Goal: Task Accomplishment & Management: Manage account settings

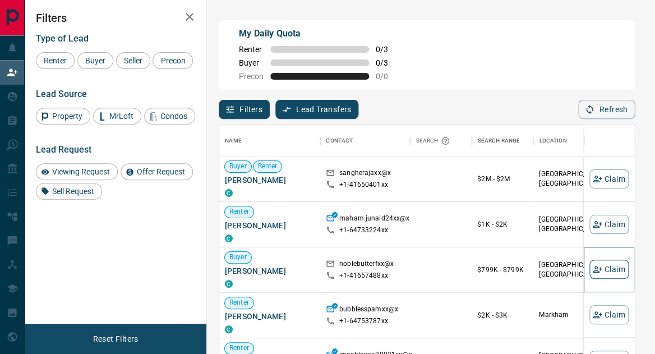
click at [621, 265] on button "Claim" at bounding box center [609, 269] width 39 height 19
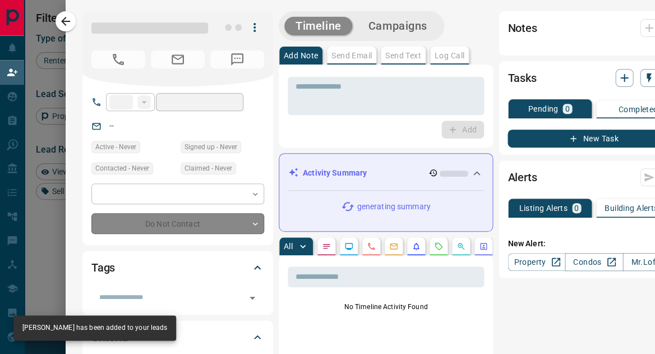
type input "**"
type input "**********"
type input "**"
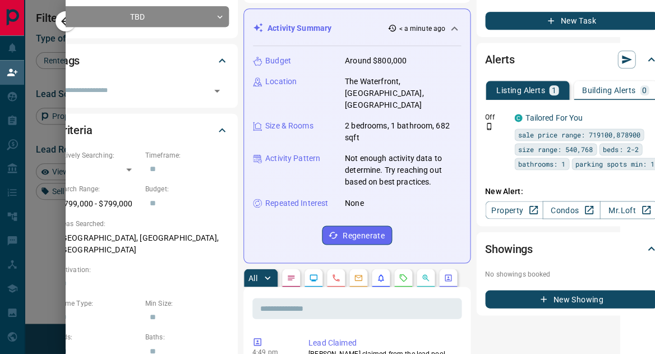
scroll to position [207, 35]
click at [486, 125] on icon "Push Notification Only" at bounding box center [490, 126] width 8 height 8
click at [646, 112] on icon "button" at bounding box center [651, 117] width 10 height 10
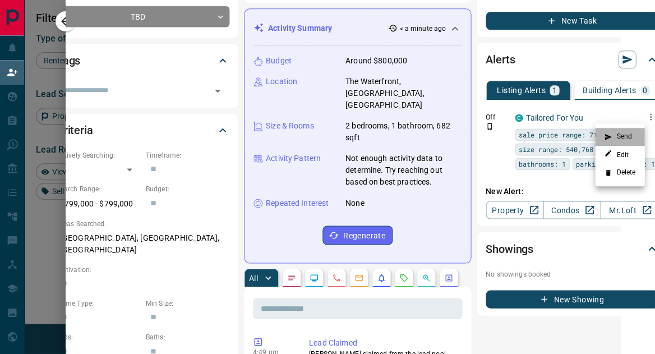
click at [621, 135] on li "Send" at bounding box center [619, 137] width 49 height 18
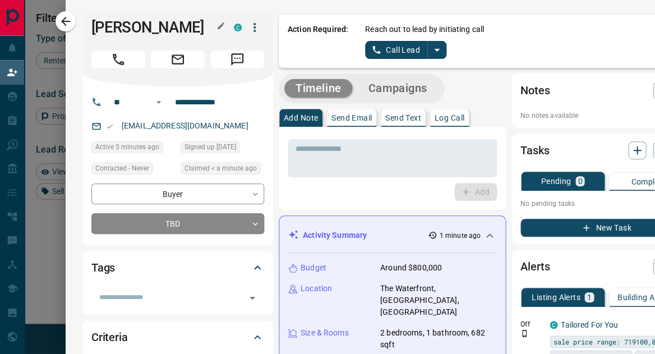
scroll to position [1, 1]
click at [438, 48] on icon "split button" at bounding box center [436, 49] width 13 height 13
click at [511, 55] on div "Reach out to lead by initiating call Call Lead Call Lead Log Manual Call" at bounding box center [529, 41] width 328 height 35
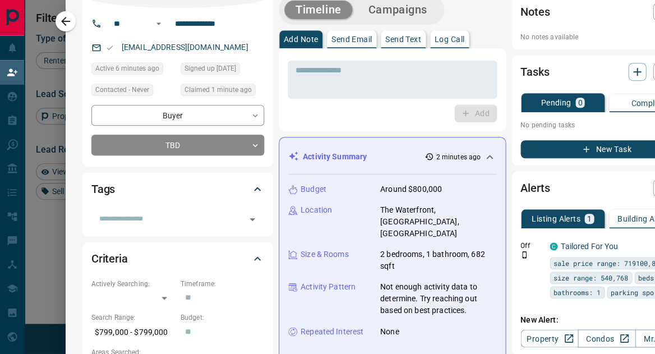
scroll to position [78, 0]
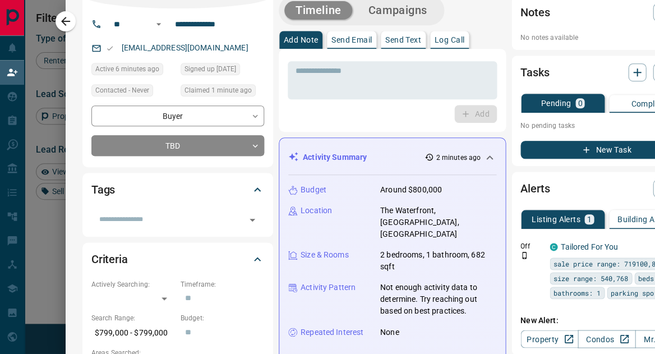
click at [406, 44] on p "Send Text" at bounding box center [403, 40] width 36 height 8
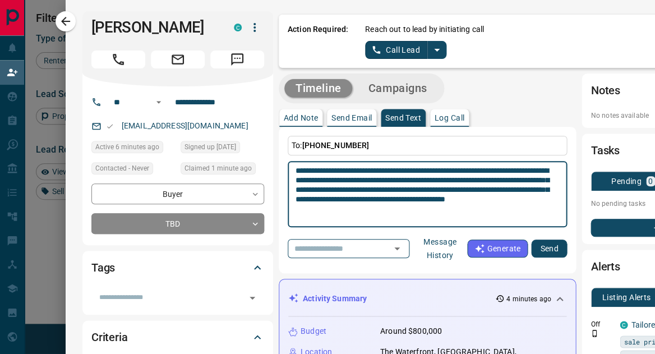
scroll to position [9, 0]
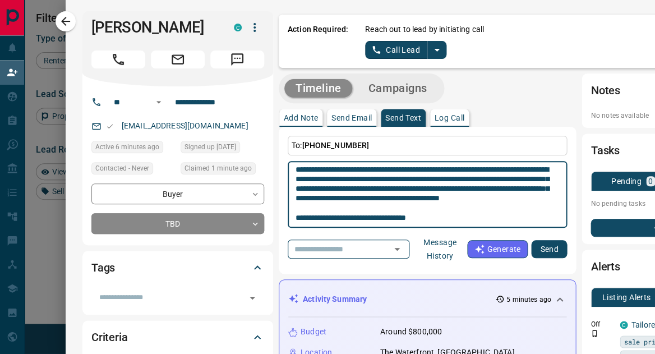
click at [294, 218] on div "**********" at bounding box center [428, 194] width 280 height 67
click at [298, 216] on textarea "**********" at bounding box center [428, 194] width 264 height 57
click at [298, 213] on textarea "**********" at bounding box center [428, 194] width 264 height 57
drag, startPoint x: 383, startPoint y: 217, endPoint x: 404, endPoint y: 217, distance: 21.3
click at [404, 217] on textarea "**********" at bounding box center [428, 194] width 264 height 57
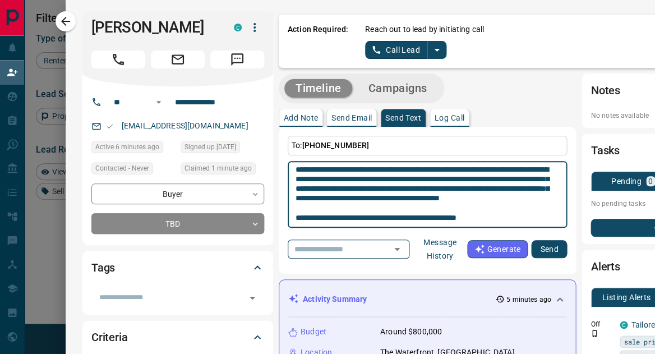
click at [296, 218] on textarea "**********" at bounding box center [428, 194] width 264 height 57
type textarea "**********"
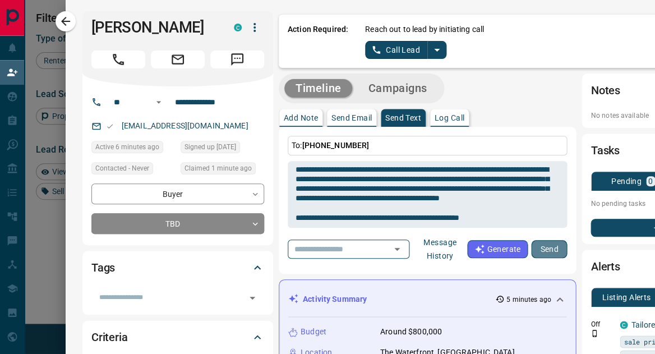
click at [539, 247] on button "Send" at bounding box center [549, 249] width 36 height 18
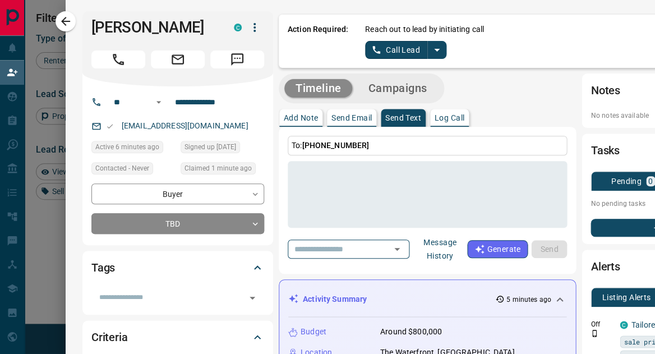
scroll to position [0, 0]
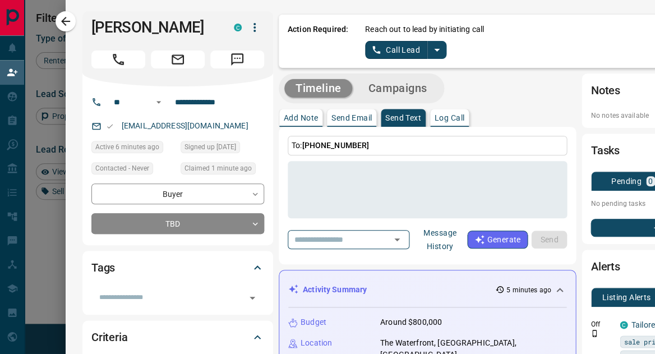
click at [434, 54] on icon "split button" at bounding box center [436, 49] width 13 height 13
click at [420, 72] on li "Call Lead" at bounding box center [404, 71] width 68 height 17
click at [404, 54] on button "Call Lead" at bounding box center [396, 50] width 62 height 18
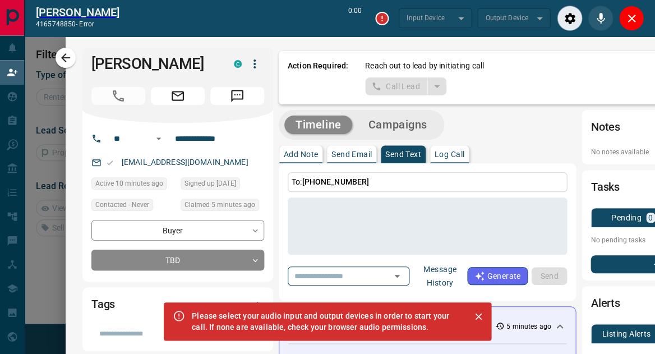
scroll to position [1, 1]
click at [621, 13] on button "Close" at bounding box center [631, 18] width 25 height 25
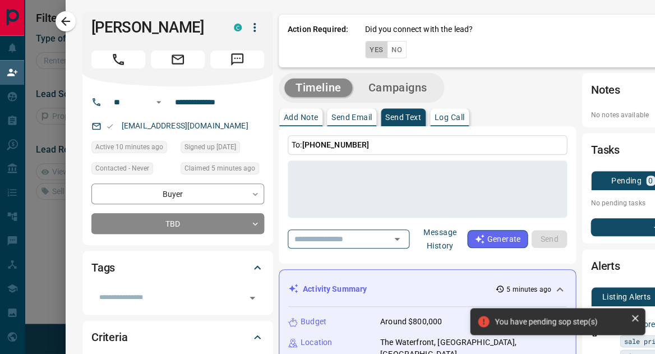
click at [379, 52] on button "Yes" at bounding box center [376, 49] width 22 height 17
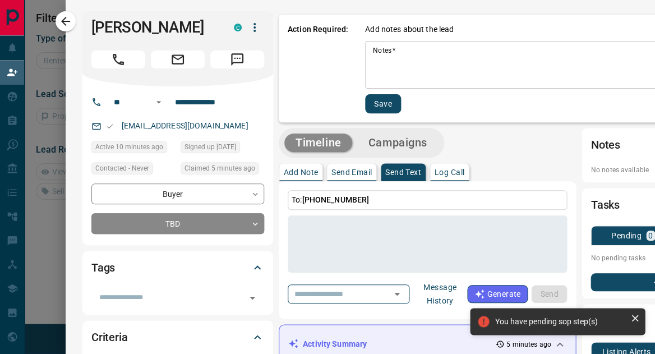
click at [396, 80] on textarea "Notes   *" at bounding box center [564, 65] width 383 height 38
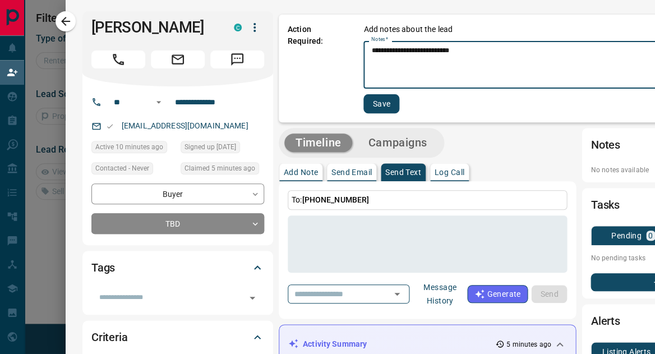
type textarea "**********"
click at [392, 103] on button "Save" at bounding box center [382, 103] width 36 height 19
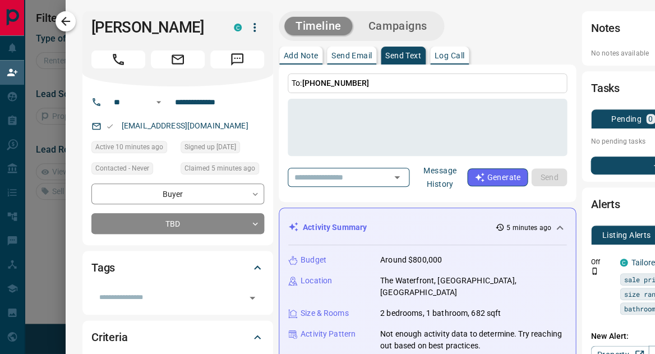
click at [71, 25] on icon "button" at bounding box center [65, 21] width 13 height 13
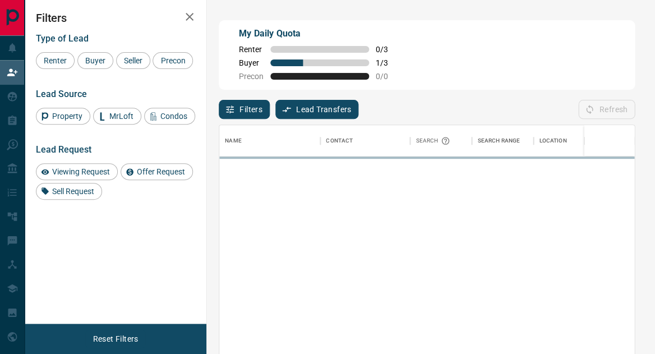
scroll to position [265, 415]
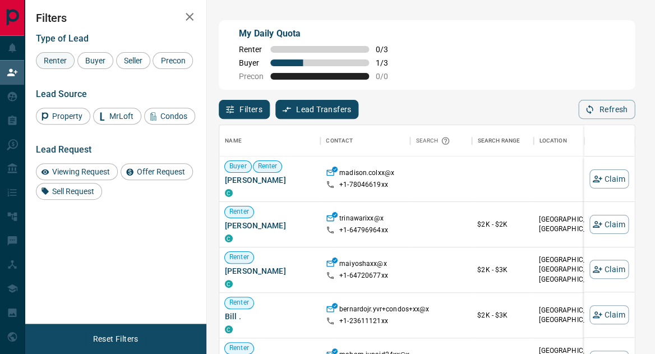
click at [58, 62] on span "Renter" at bounding box center [55, 60] width 31 height 9
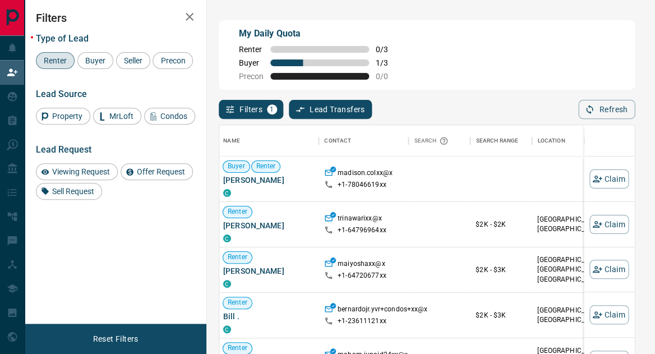
scroll to position [0, 0]
click at [97, 63] on span "Buyer" at bounding box center [95, 60] width 28 height 9
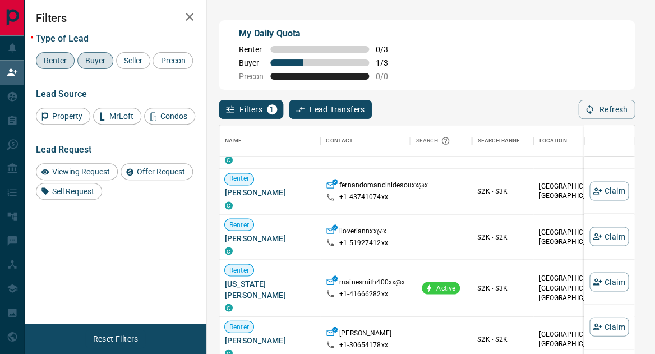
scroll to position [727, 0]
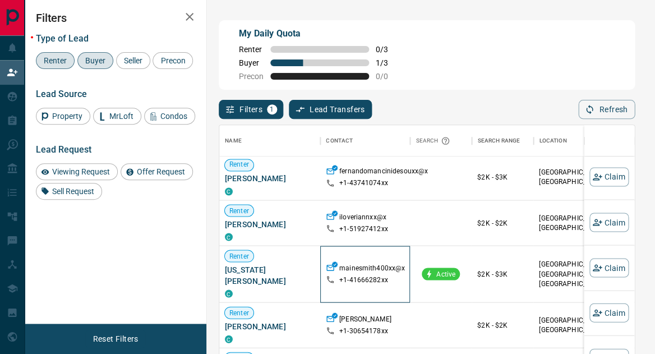
click at [353, 264] on p "mainesmith400xx@x" at bounding box center [372, 270] width 66 height 12
click at [617, 270] on button "Claim" at bounding box center [609, 267] width 39 height 19
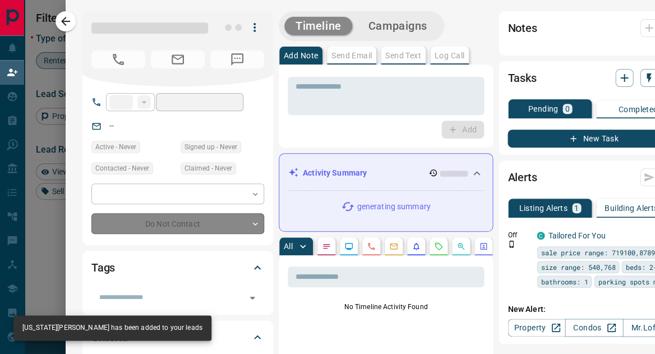
type input "**"
type input "**********"
type input "**"
type input "*"
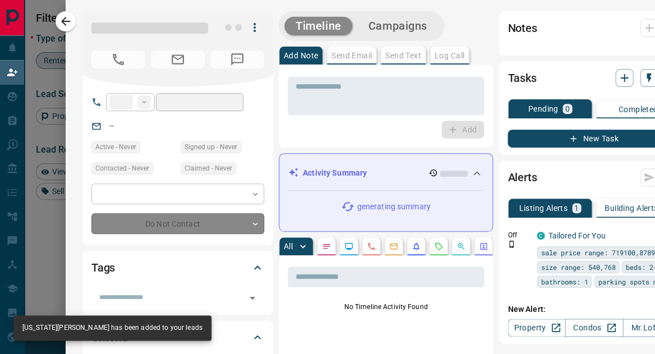
type input "**********"
type input "*******"
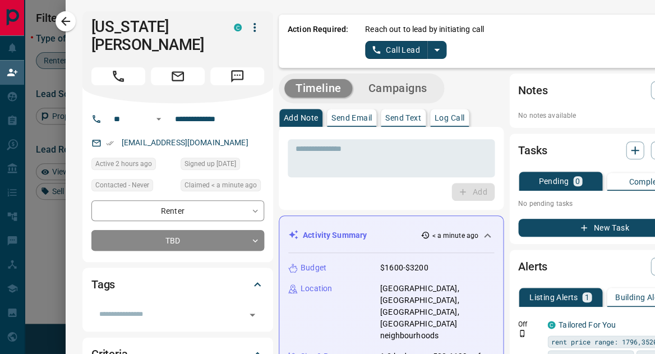
scroll to position [0, 0]
click at [402, 54] on button "Call Lead" at bounding box center [396, 50] width 62 height 18
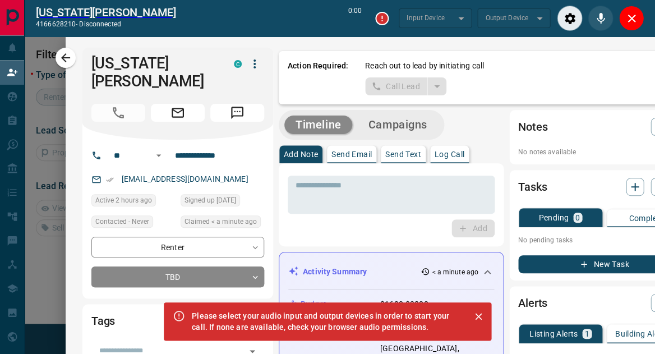
scroll to position [76, 415]
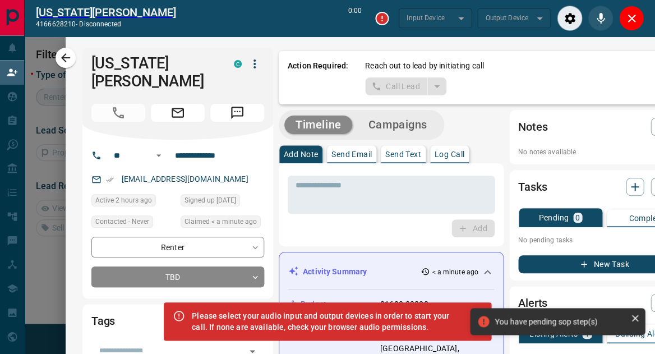
click at [433, 88] on div "Call Lead" at bounding box center [405, 86] width 81 height 18
click at [635, 315] on icon at bounding box center [634, 317] width 11 height 11
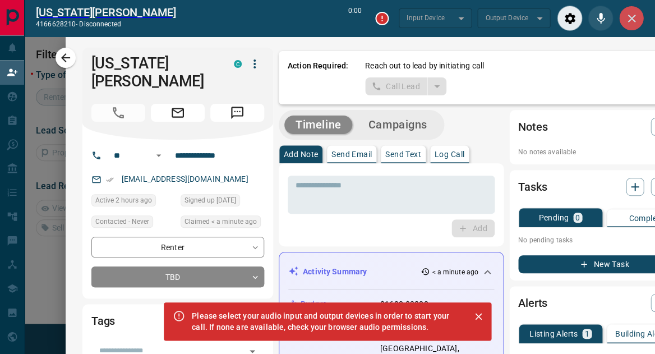
click at [631, 22] on icon "Close" at bounding box center [631, 18] width 13 height 13
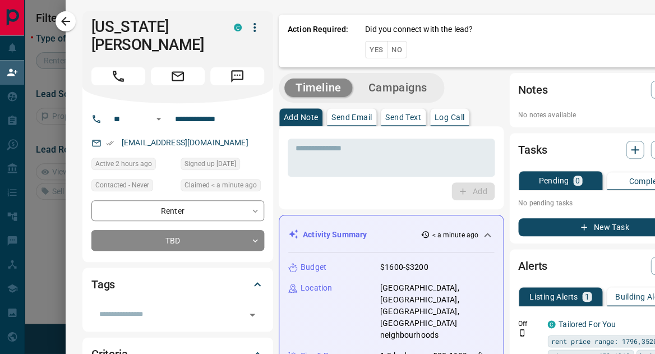
click at [380, 52] on button "Yes" at bounding box center [376, 49] width 22 height 17
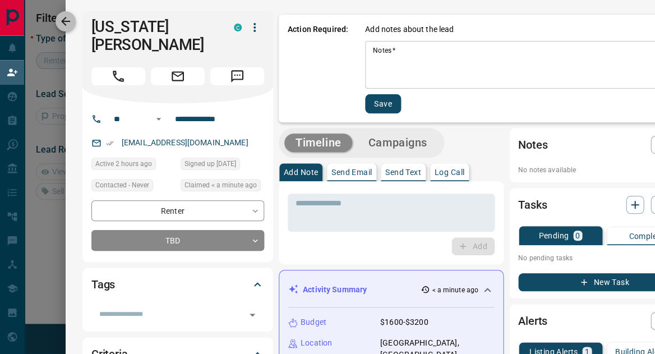
click at [71, 21] on button "button" at bounding box center [66, 21] width 20 height 20
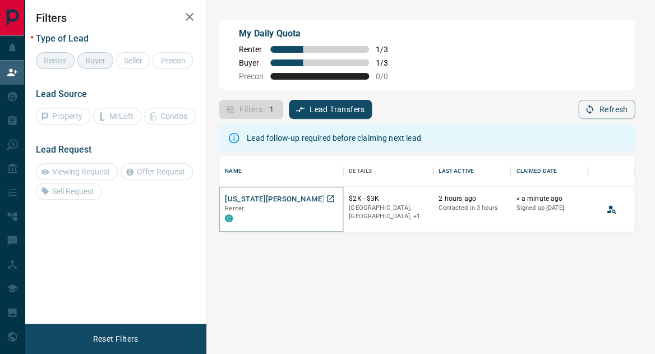
click at [251, 202] on button "[US_STATE][PERSON_NAME]" at bounding box center [275, 199] width 100 height 11
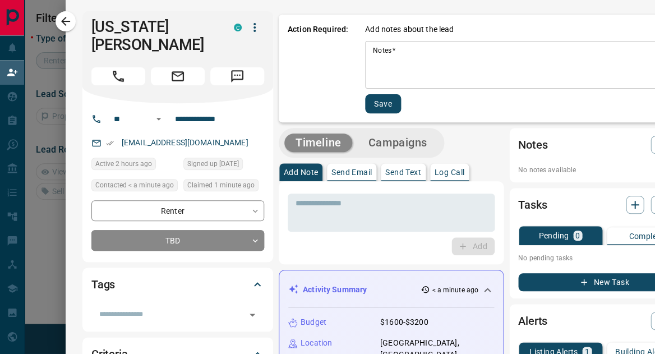
click at [398, 79] on textarea "Notes   *" at bounding box center [528, 65] width 310 height 38
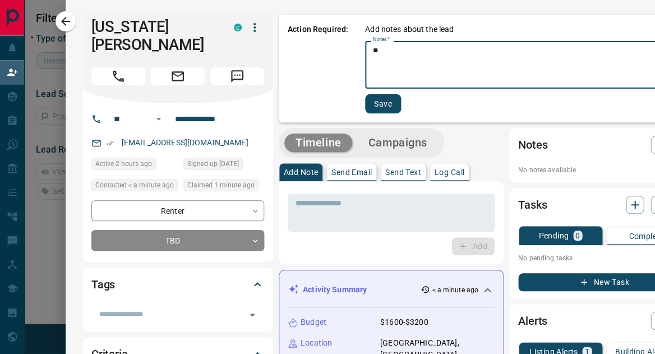
type textarea "*"
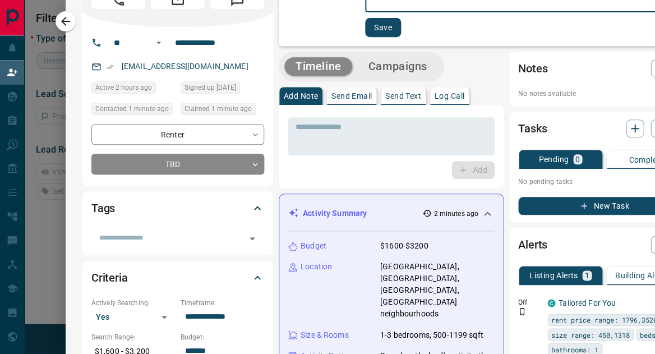
scroll to position [76, 0]
drag, startPoint x: 411, startPoint y: 265, endPoint x: 451, endPoint y: 271, distance: 40.9
click at [451, 270] on p "[GEOGRAPHIC_DATA], [GEOGRAPHIC_DATA], [GEOGRAPHIC_DATA], [GEOGRAPHIC_DATA] neig…" at bounding box center [437, 290] width 114 height 59
click at [421, 280] on p "[GEOGRAPHIC_DATA], [GEOGRAPHIC_DATA], [GEOGRAPHIC_DATA], [GEOGRAPHIC_DATA] neig…" at bounding box center [437, 290] width 114 height 59
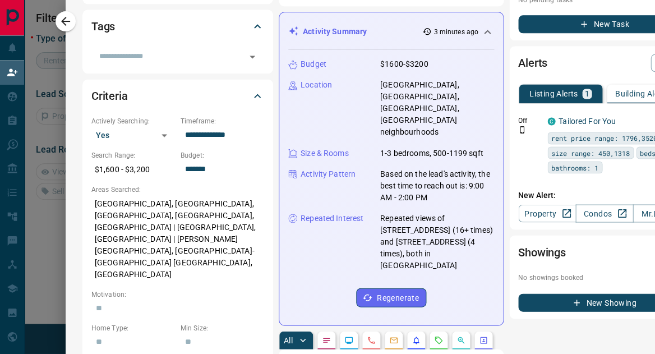
scroll to position [260, 0]
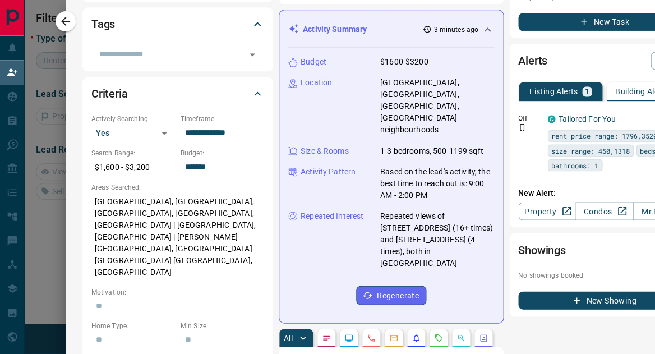
click at [384, 210] on p "Repeated views of [STREET_ADDRESS] (16+ times) and [STREET_ADDRESS] (4 times), …" at bounding box center [437, 239] width 114 height 59
drag, startPoint x: 426, startPoint y: 214, endPoint x: 440, endPoint y: 217, distance: 14.3
click at [440, 217] on p "Repeated views of [STREET_ADDRESS] (16+ times) and [STREET_ADDRESS] (4 times), …" at bounding box center [437, 239] width 114 height 59
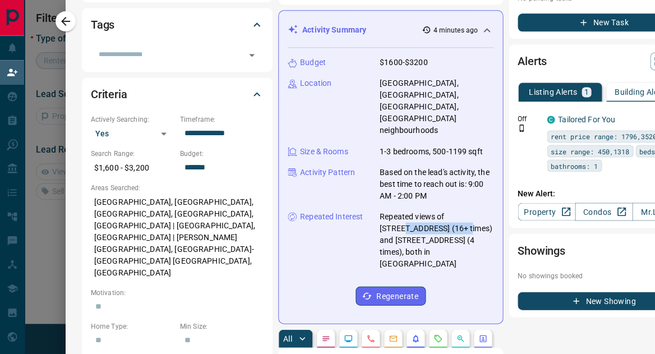
drag, startPoint x: 379, startPoint y: 201, endPoint x: 451, endPoint y: 204, distance: 71.9
click at [451, 210] on p "Repeated views of [STREET_ADDRESS] (16+ times) and [STREET_ADDRESS] (4 times), …" at bounding box center [437, 239] width 114 height 59
copy p "[STREET_ADDRESS]"
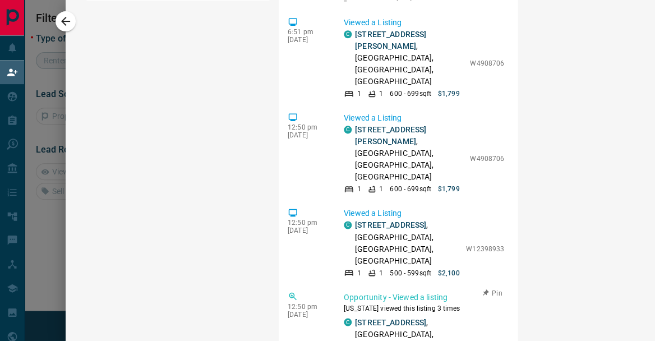
scroll to position [3408, 0]
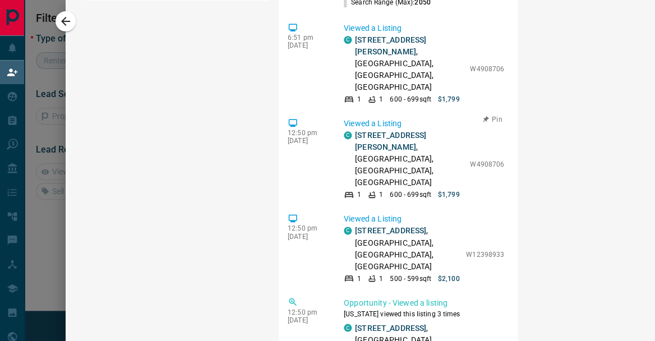
click at [470, 169] on p "W4908706" at bounding box center [487, 164] width 34 height 10
copy p "W4908706"
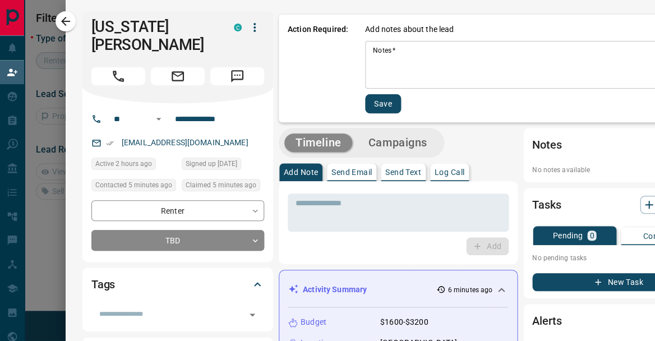
scroll to position [0, 0]
click at [72, 26] on button "button" at bounding box center [66, 21] width 20 height 20
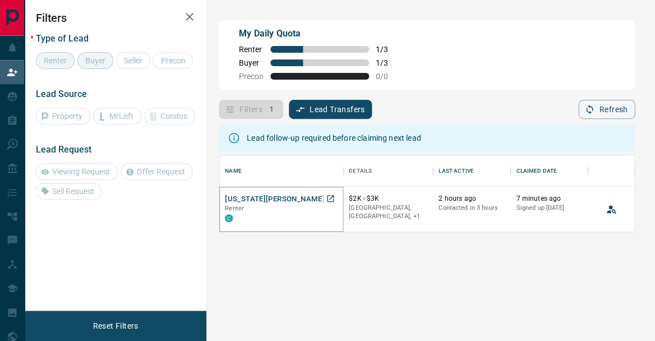
click at [251, 198] on button "[US_STATE][PERSON_NAME]" at bounding box center [275, 199] width 100 height 11
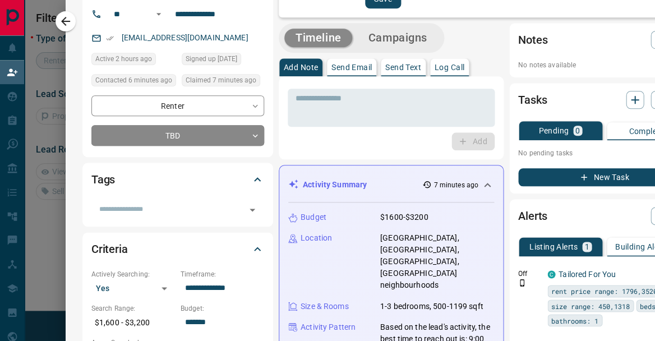
scroll to position [106, 2]
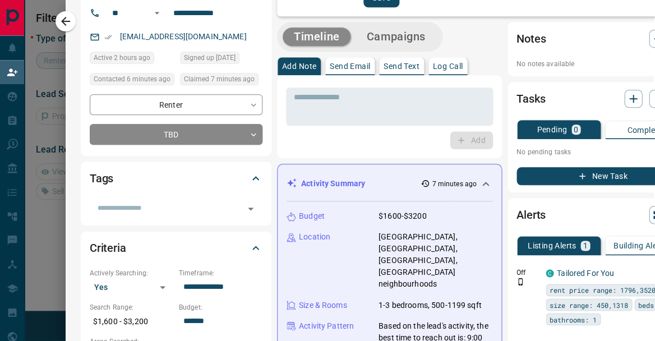
click at [153, 169] on div "Tags" at bounding box center [169, 178] width 159 height 18
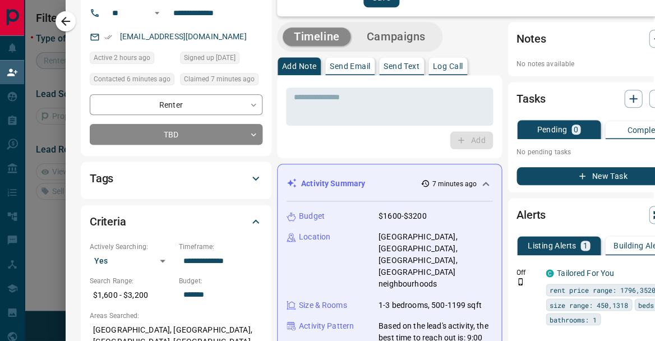
click at [153, 169] on div "Tags" at bounding box center [169, 178] width 159 height 18
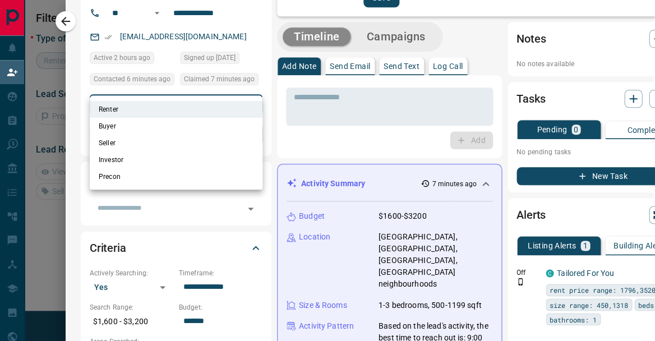
click at [167, 90] on body "**********" at bounding box center [327, 154] width 655 height 309
click at [167, 90] on div at bounding box center [327, 170] width 655 height 341
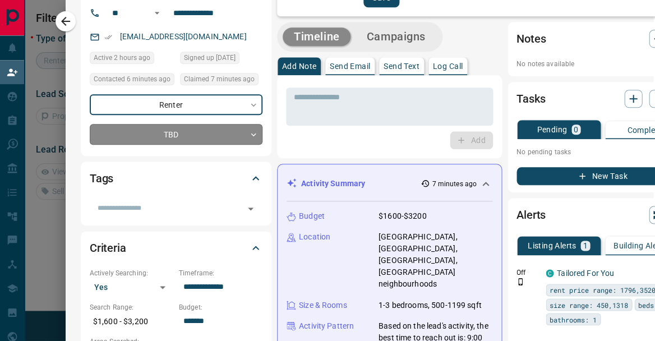
click at [168, 121] on body "**********" at bounding box center [327, 154] width 655 height 309
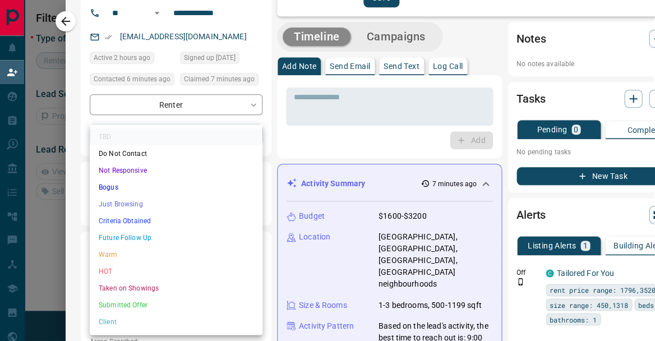
click at [171, 92] on div at bounding box center [327, 170] width 655 height 341
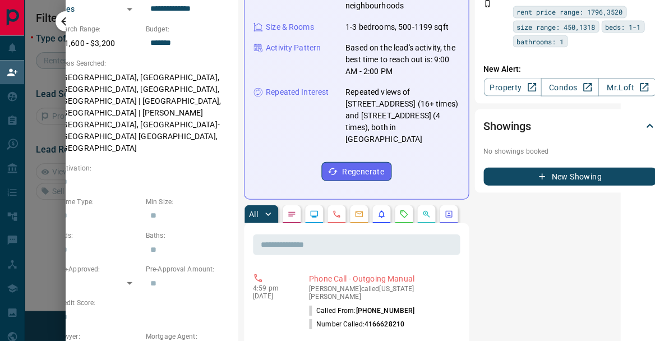
scroll to position [499, 35]
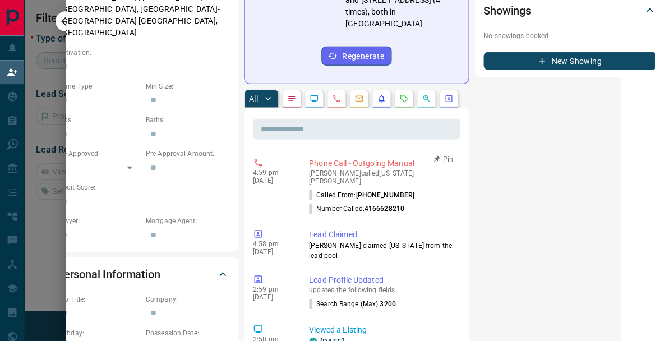
drag, startPoint x: 376, startPoint y: 159, endPoint x: 420, endPoint y: 159, distance: 43.8
click at [420, 169] on p "[PERSON_NAME] called [US_STATE] [PERSON_NAME]" at bounding box center [382, 177] width 146 height 16
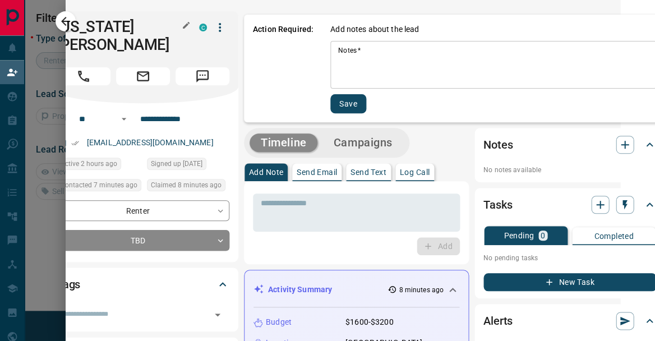
scroll to position [0, 35]
click at [119, 26] on h1 "[US_STATE][PERSON_NAME]" at bounding box center [120, 36] width 126 height 36
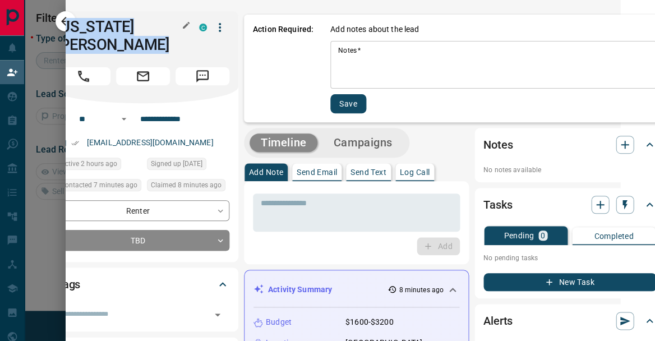
click at [119, 26] on h1 "[US_STATE][PERSON_NAME]" at bounding box center [120, 36] width 126 height 36
copy div "[US_STATE][PERSON_NAME] C"
click at [70, 12] on button "button" at bounding box center [66, 21] width 20 height 20
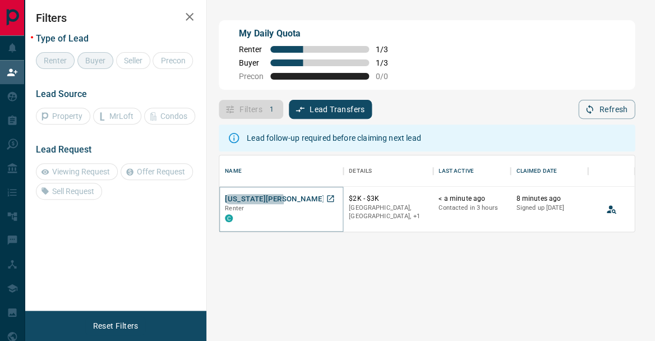
click at [254, 200] on button "[US_STATE][PERSON_NAME]" at bounding box center [275, 199] width 100 height 11
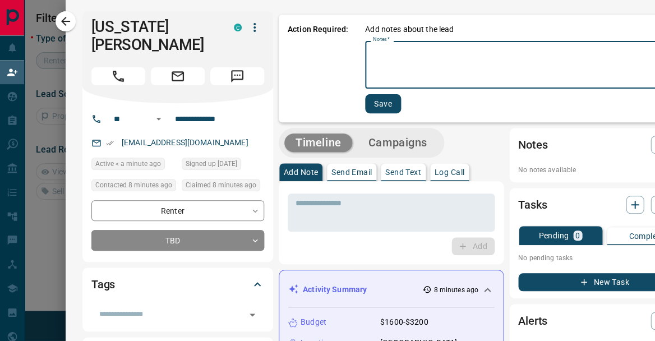
click at [417, 73] on textarea "Notes   *" at bounding box center [528, 65] width 310 height 38
type textarea "**********"
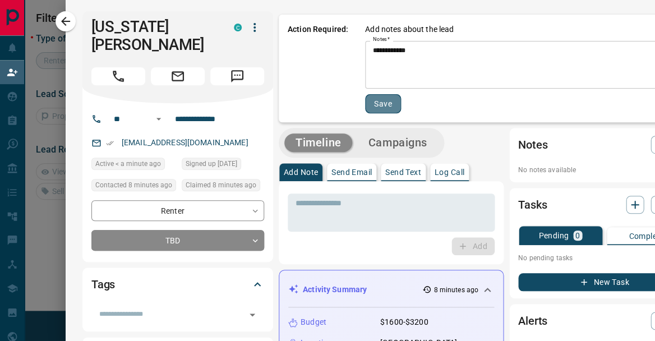
click at [388, 102] on button "Save" at bounding box center [383, 103] width 36 height 19
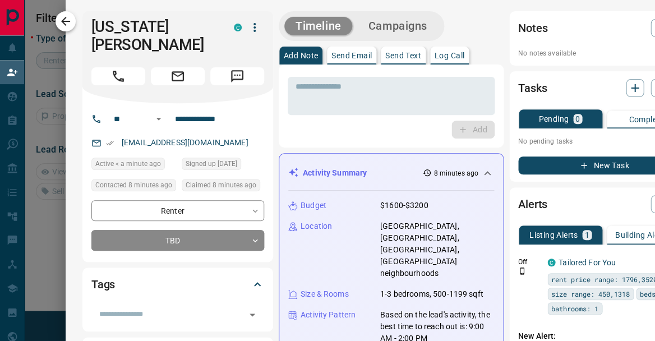
click at [71, 24] on button "button" at bounding box center [66, 21] width 20 height 20
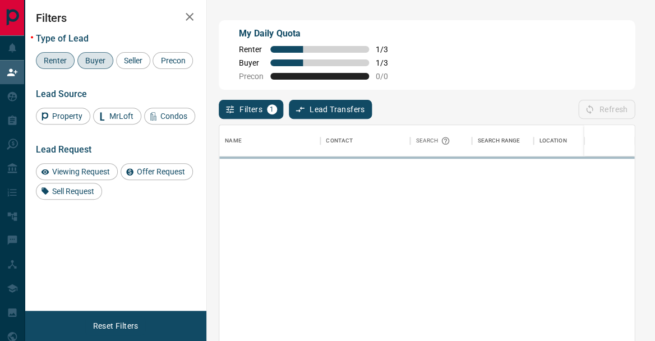
scroll to position [255, 415]
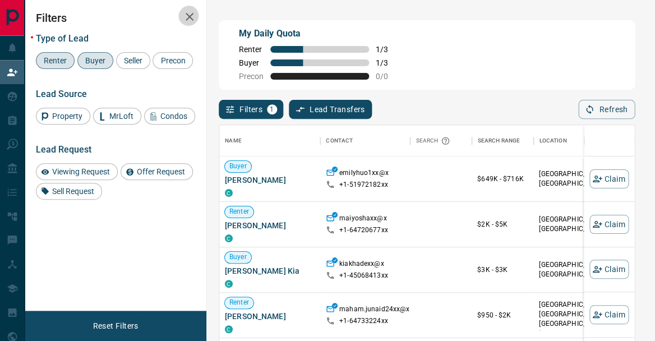
click at [189, 24] on button "button" at bounding box center [189, 17] width 22 height 22
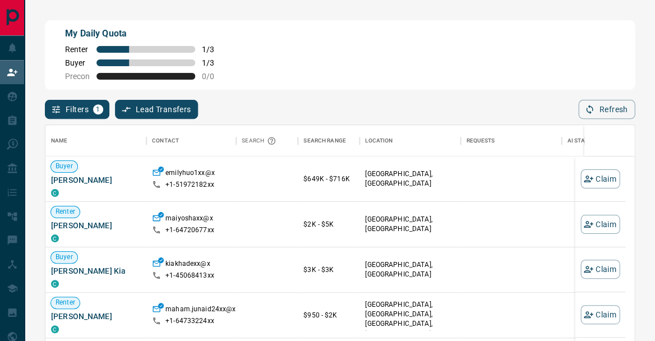
scroll to position [1, 1]
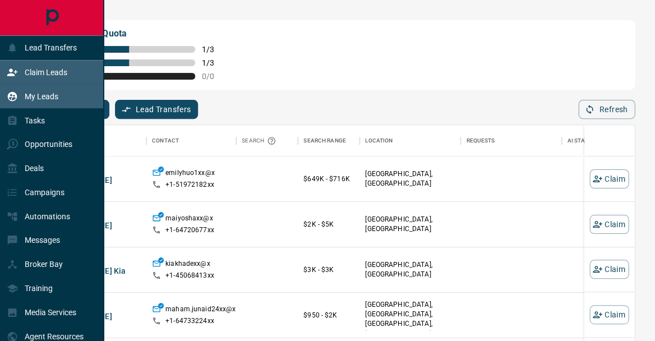
click at [39, 94] on p "My Leads" at bounding box center [42, 96] width 34 height 9
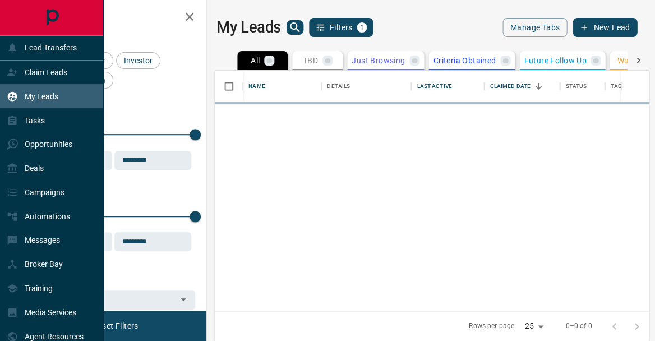
scroll to position [241, 434]
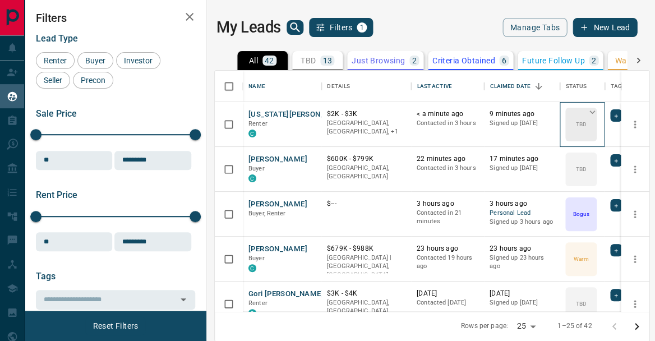
click at [587, 126] on div "TBD" at bounding box center [580, 125] width 31 height 34
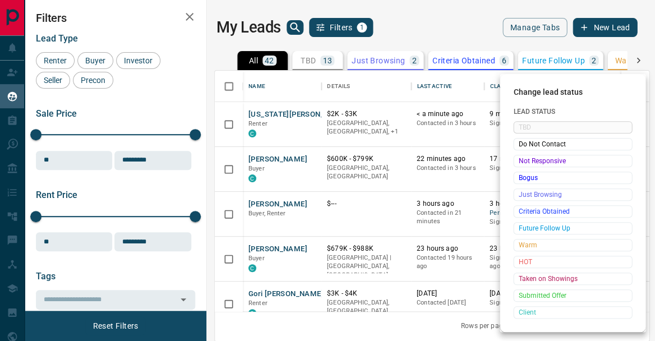
click at [319, 176] on div at bounding box center [327, 170] width 655 height 341
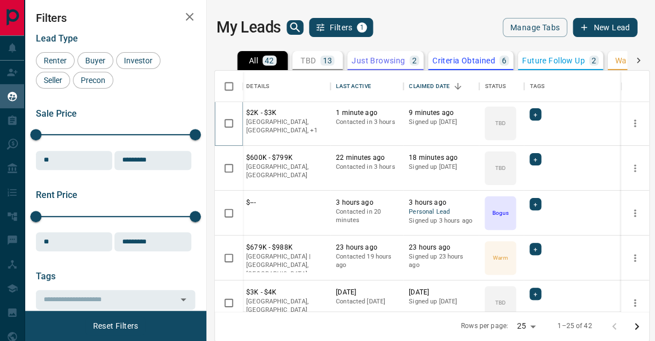
scroll to position [0, 0]
click at [189, 15] on icon "button" at bounding box center [189, 16] width 13 height 13
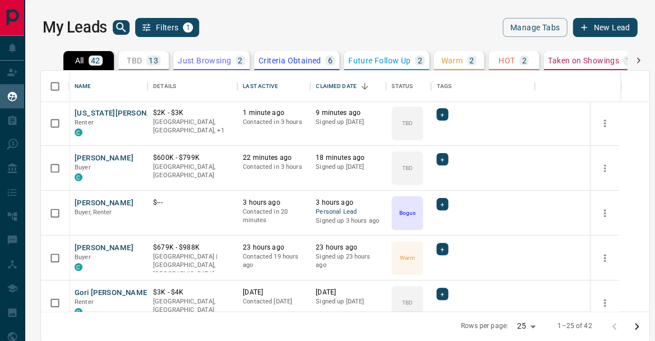
scroll to position [1, 0]
click at [93, 112] on button "[US_STATE][PERSON_NAME]" at bounding box center [125, 113] width 100 height 11
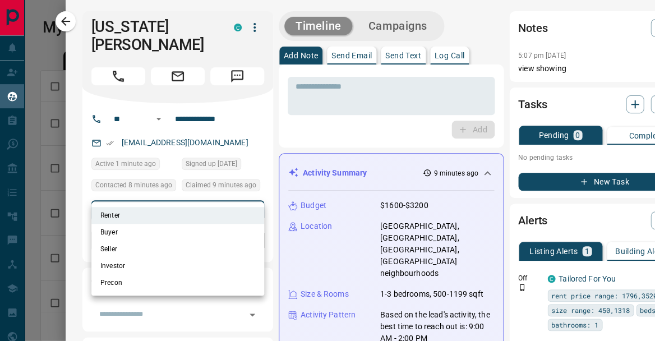
click at [177, 188] on body "Lead Transfers Claim Leads My Leads Tasks Opportunities Deals Campaigns Automat…" at bounding box center [327, 170] width 655 height 341
click at [177, 188] on div at bounding box center [327, 170] width 655 height 341
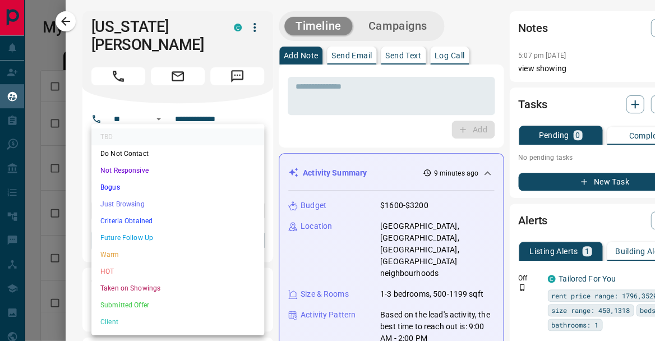
click at [173, 223] on body "Lead Transfers Claim Leads My Leads Tasks Opportunities Deals Campaigns Automat…" at bounding box center [327, 170] width 655 height 341
click at [151, 112] on div at bounding box center [327, 170] width 655 height 341
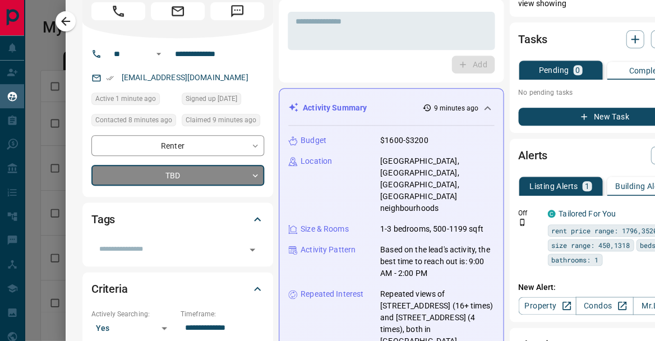
scroll to position [64, 0]
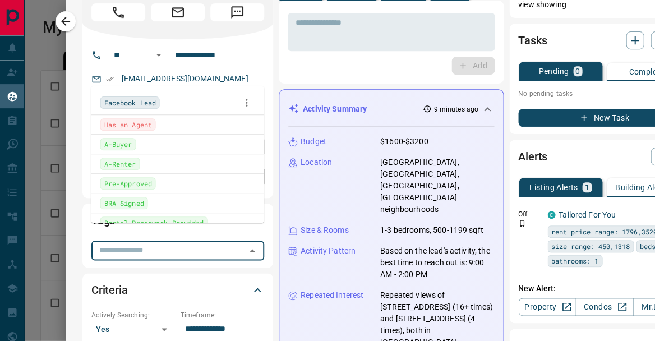
click at [142, 244] on input "text" at bounding box center [169, 250] width 148 height 12
click at [135, 121] on span "Has an Agent" at bounding box center [128, 124] width 48 height 11
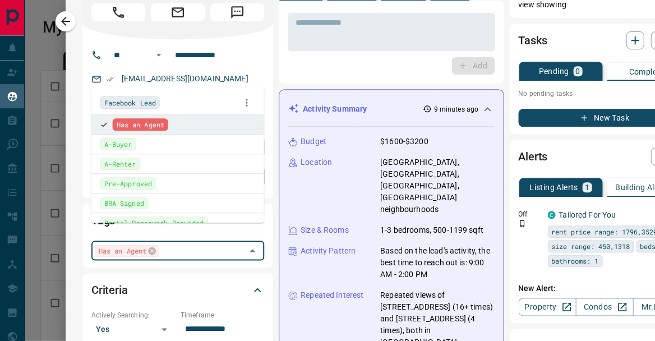
click at [327, 65] on div "Add" at bounding box center [391, 66] width 207 height 18
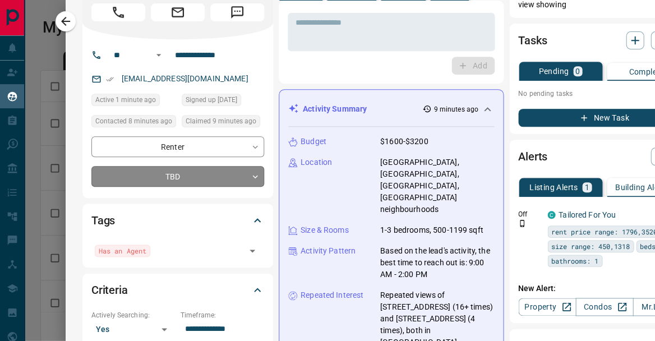
click at [175, 158] on body "Lead Transfers Claim Leads My Leads Tasks Opportunities Deals Campaigns Automat…" at bounding box center [327, 170] width 655 height 341
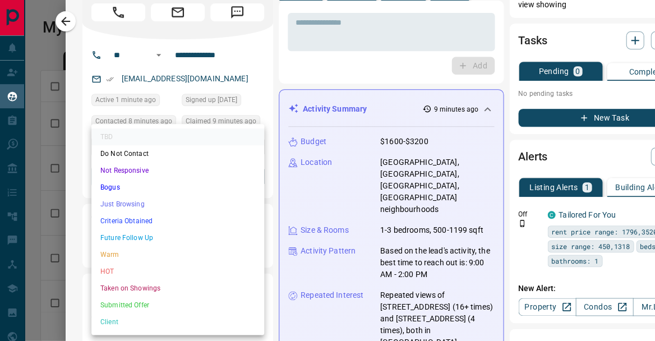
click at [169, 157] on li "Do Not Contact" at bounding box center [177, 153] width 173 height 17
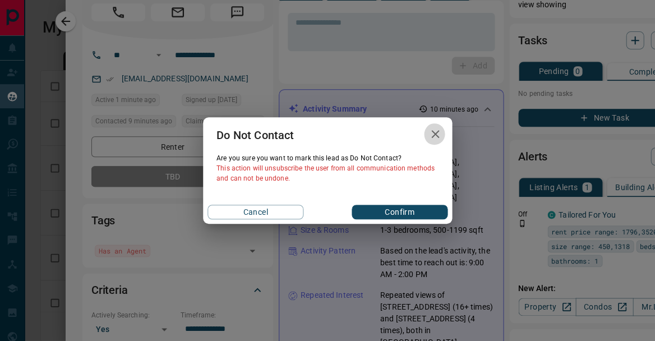
click at [438, 129] on icon "button" at bounding box center [435, 133] width 13 height 13
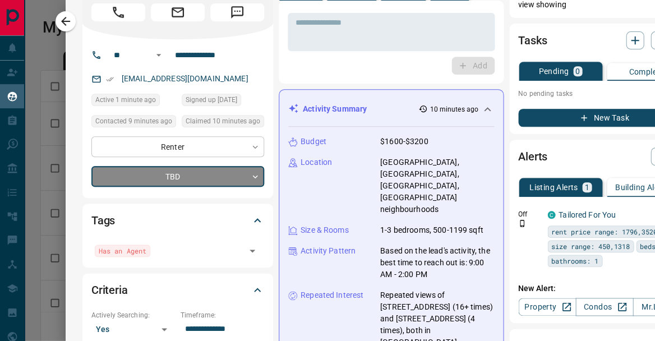
click at [169, 130] on body "Lead Transfers Claim Leads My Leads Tasks Opportunities Deals Campaigns Automat…" at bounding box center [327, 170] width 655 height 341
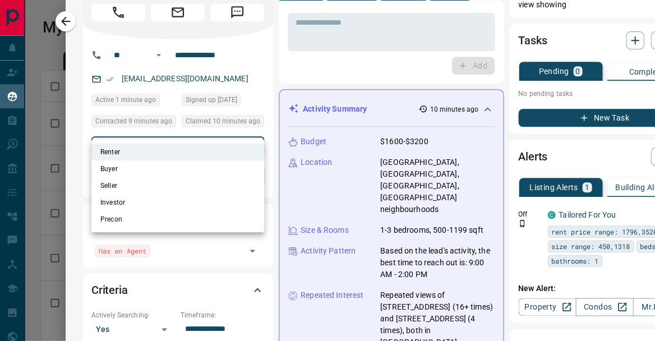
click at [169, 130] on div at bounding box center [327, 170] width 655 height 341
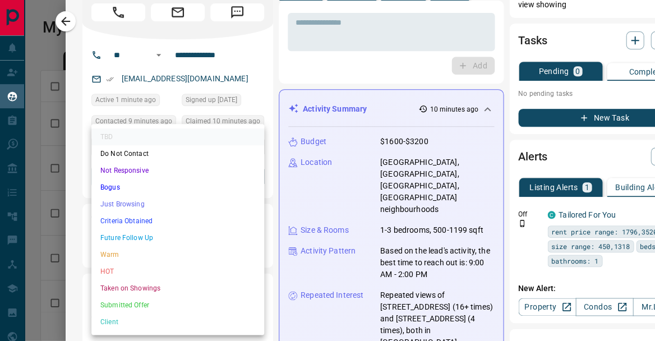
click at [168, 162] on body "Lead Transfers Claim Leads My Leads Tasks Opportunities Deals Campaigns Automat…" at bounding box center [327, 170] width 655 height 341
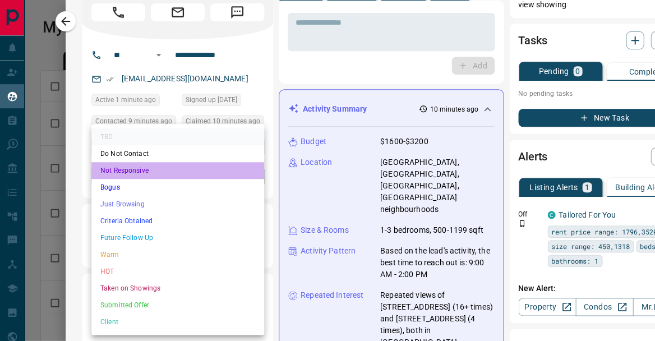
click at [165, 167] on li "Not Responsive" at bounding box center [177, 170] width 173 height 17
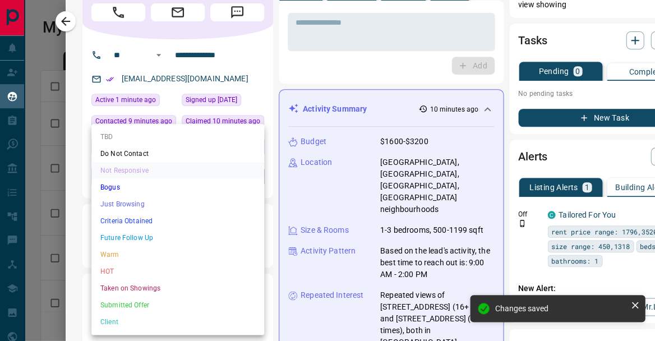
click at [168, 162] on body "Lead Transfers Claim Leads My Leads Tasks Opportunities Deals Campaigns Automat…" at bounding box center [327, 170] width 655 height 341
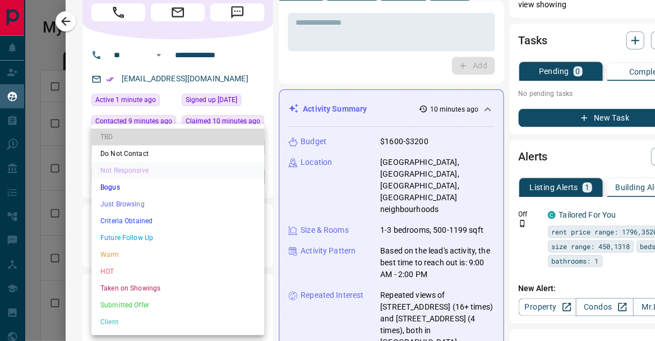
click at [142, 136] on li "TBD" at bounding box center [177, 136] width 173 height 17
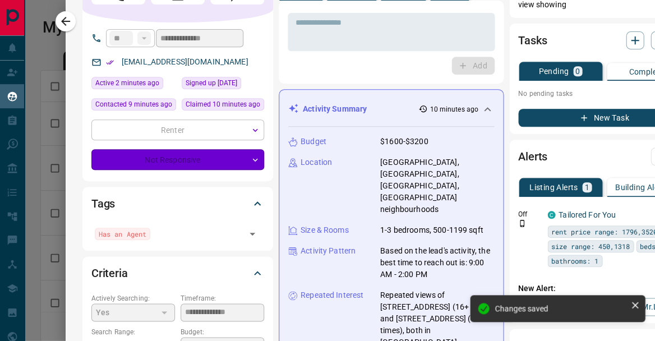
type input "**"
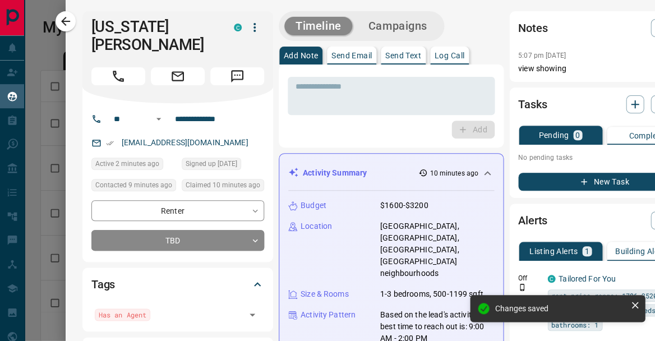
scroll to position [0, 0]
click at [66, 25] on icon "button" at bounding box center [65, 21] width 9 height 9
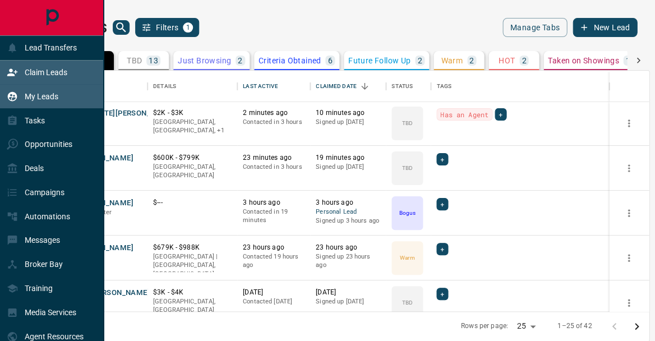
click at [43, 69] on p "Claim Leads" at bounding box center [46, 72] width 43 height 9
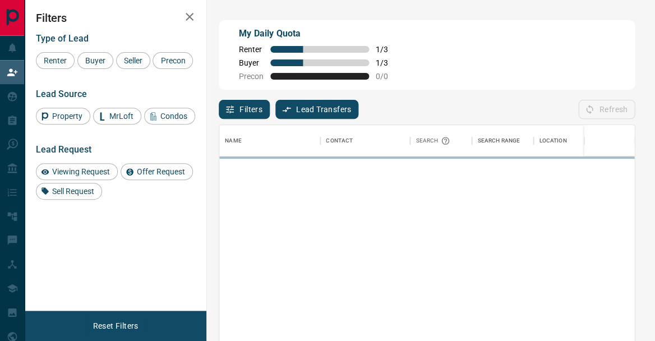
scroll to position [255, 415]
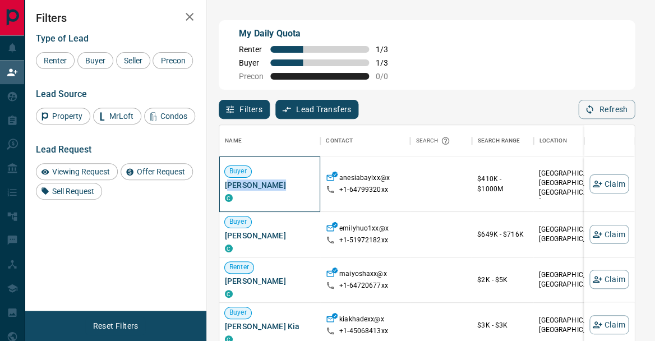
drag, startPoint x: 283, startPoint y: 182, endPoint x: 228, endPoint y: 184, distance: 55.0
click at [228, 184] on span "[PERSON_NAME]" at bounding box center [270, 185] width 90 height 11
drag, startPoint x: 225, startPoint y: 185, endPoint x: 282, endPoint y: 182, distance: 57.3
click at [282, 182] on span "[PERSON_NAME]" at bounding box center [270, 185] width 90 height 11
copy span "[PERSON_NAME]"
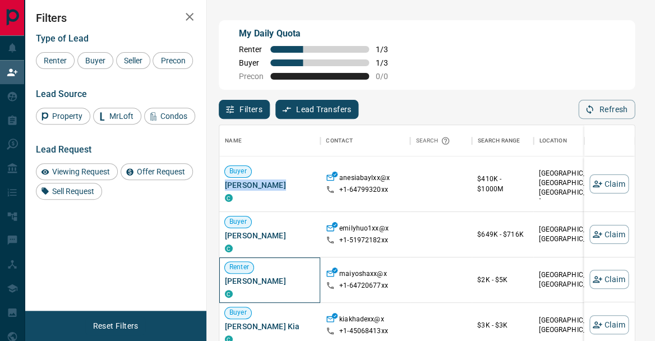
drag, startPoint x: 293, startPoint y: 281, endPoint x: 224, endPoint y: 281, distance: 69.0
click at [225, 281] on span "[PERSON_NAME]" at bounding box center [270, 280] width 90 height 11
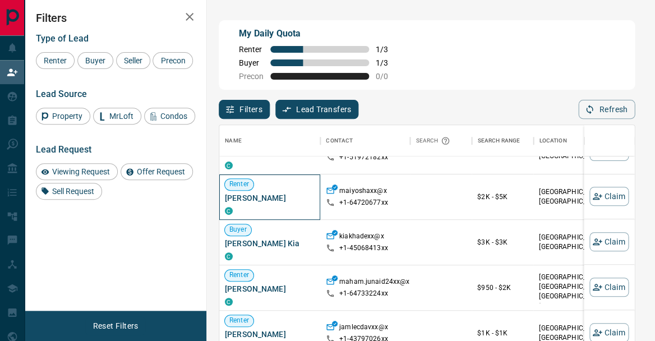
scroll to position [84, 0]
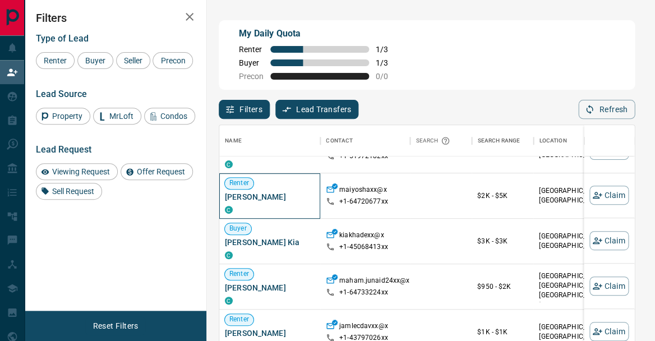
copy span "[PERSON_NAME]"
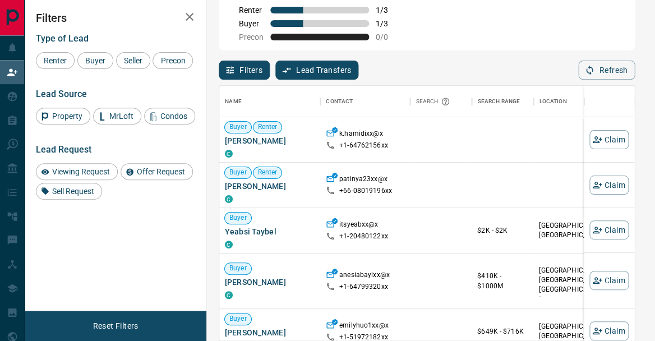
scroll to position [39, 0]
click at [63, 65] on span "Renter" at bounding box center [55, 60] width 31 height 9
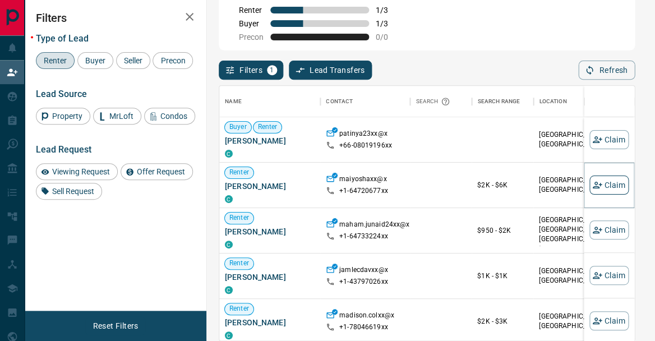
click at [617, 183] on button "Claim" at bounding box center [609, 185] width 39 height 19
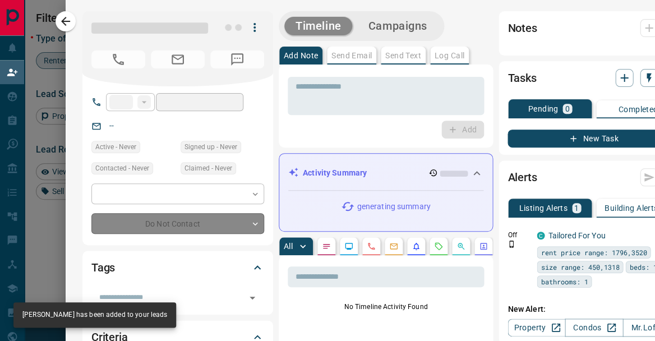
type input "**"
type input "**********"
type input "**"
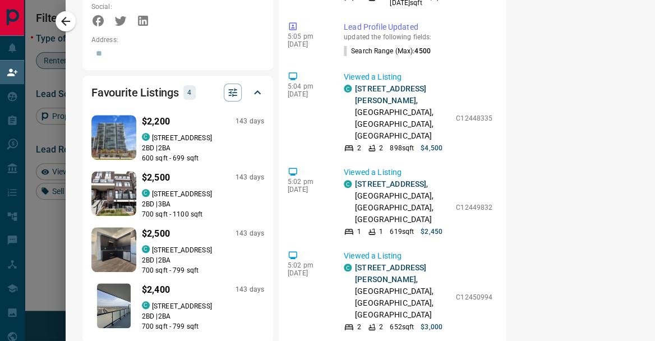
scroll to position [818, 0]
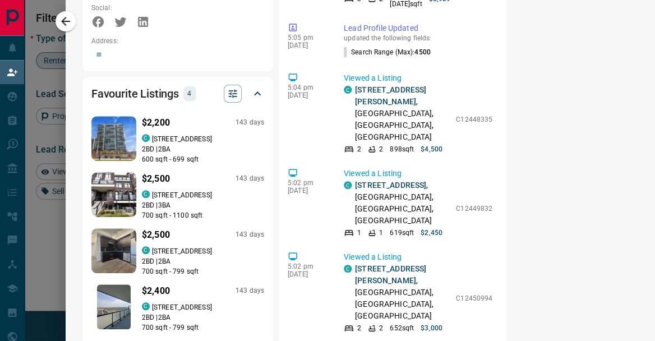
click at [256, 87] on icon at bounding box center [257, 93] width 13 height 13
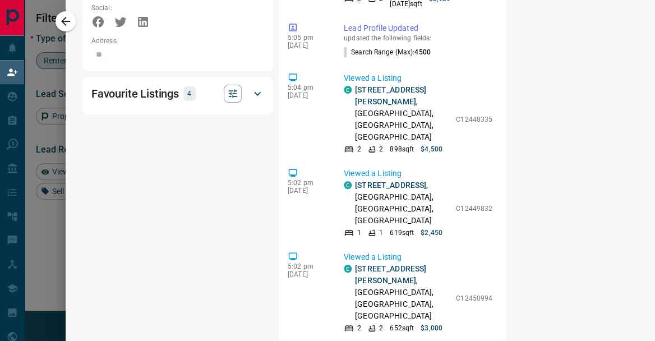
click at [256, 87] on icon at bounding box center [257, 93] width 13 height 13
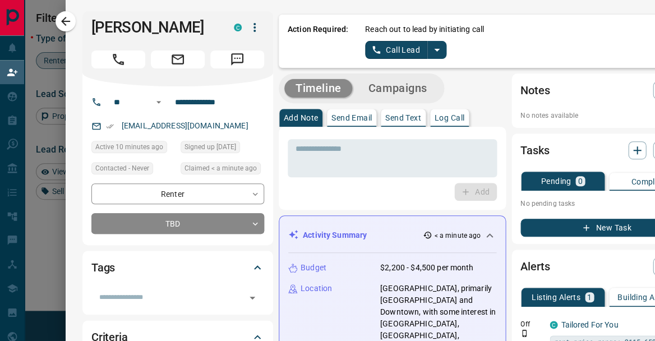
scroll to position [0, 0]
click at [71, 22] on button "button" at bounding box center [66, 21] width 20 height 20
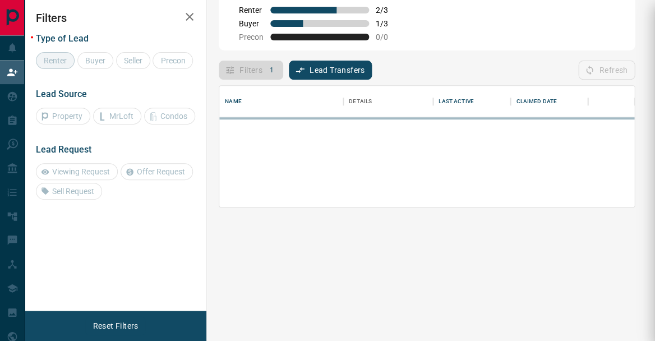
scroll to position [76, 415]
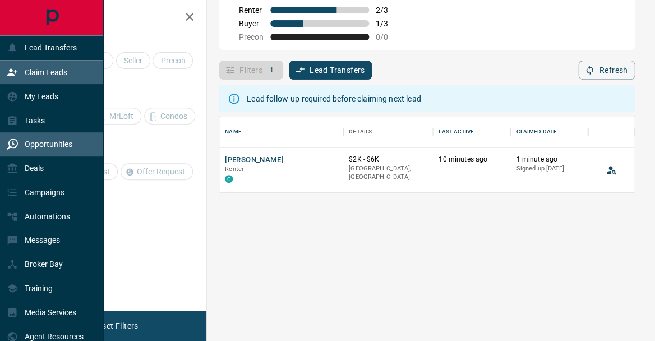
click at [53, 144] on p "Opportunities" at bounding box center [49, 144] width 48 height 9
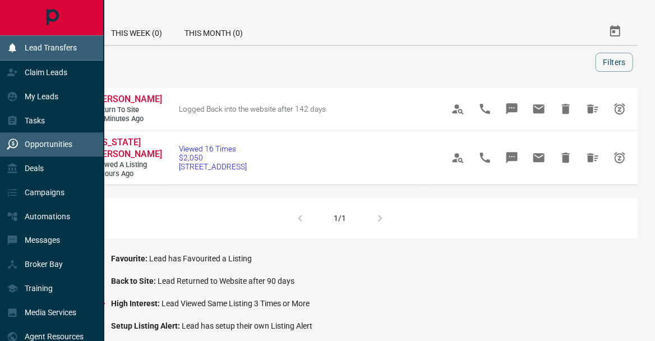
click at [39, 48] on p "Lead Transfers" at bounding box center [51, 47] width 52 height 9
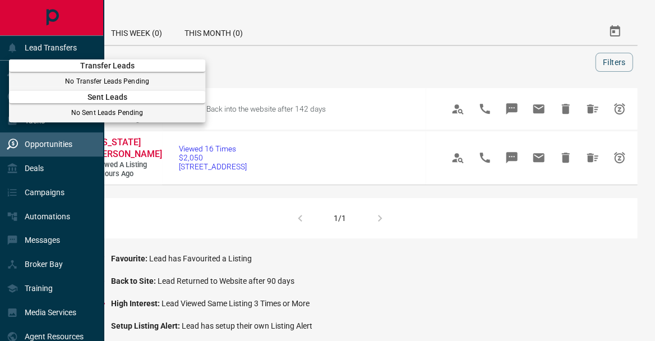
click at [141, 51] on div at bounding box center [327, 170] width 655 height 341
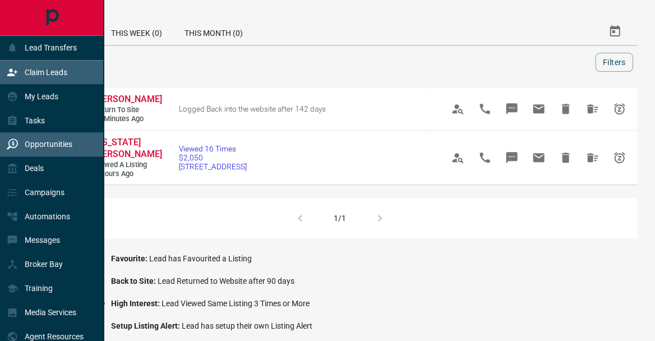
click at [67, 81] on div "Claim Leads" at bounding box center [52, 73] width 104 height 24
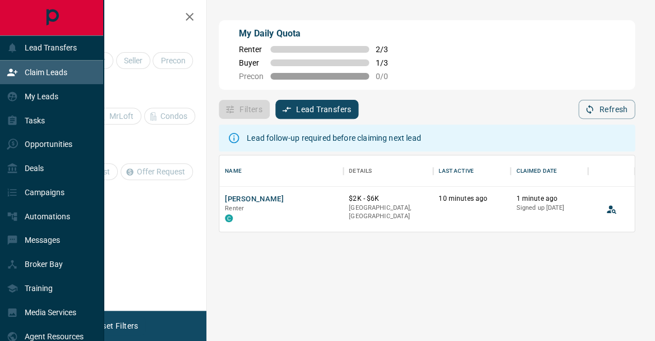
scroll to position [76, 415]
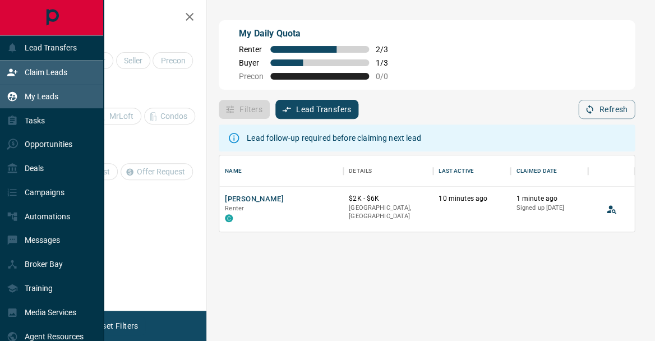
click at [51, 98] on p "My Leads" at bounding box center [42, 96] width 34 height 9
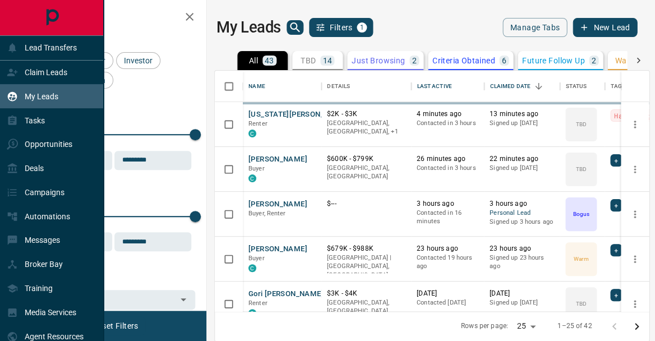
scroll to position [241, 434]
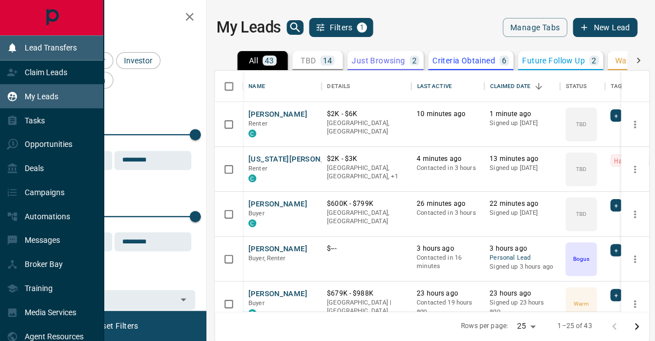
click at [43, 50] on p "Lead Transfers" at bounding box center [51, 47] width 52 height 9
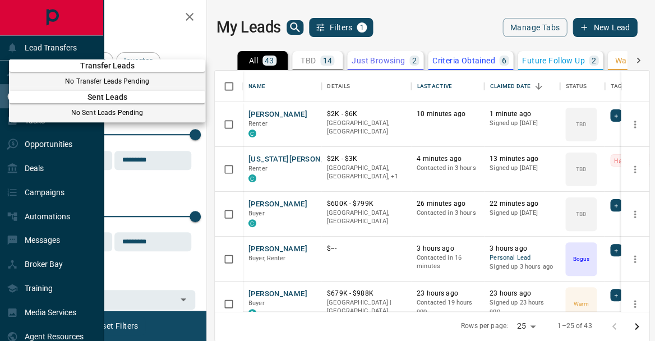
click at [260, 201] on div at bounding box center [327, 170] width 655 height 341
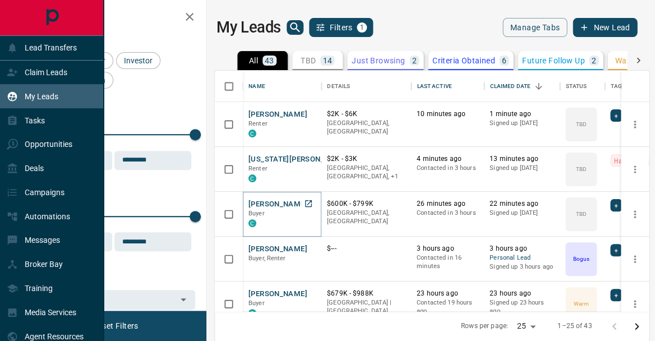
click at [260, 202] on button "[PERSON_NAME]" at bounding box center [278, 204] width 59 height 11
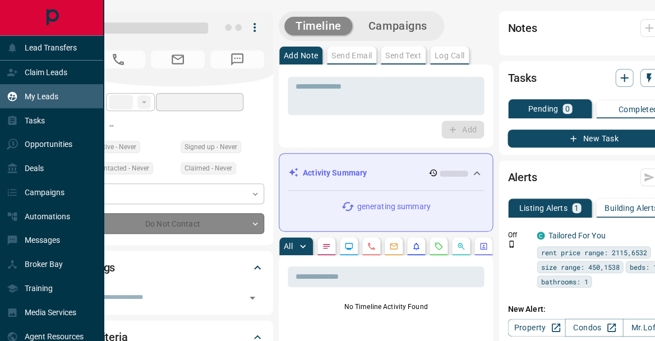
type input "**"
type input "**********"
type input "**"
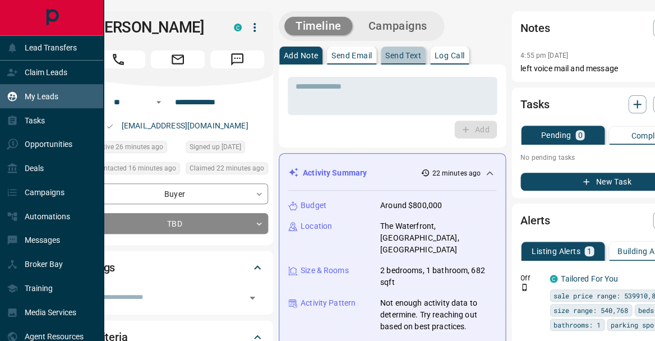
click at [408, 58] on p "Send Text" at bounding box center [403, 56] width 36 height 8
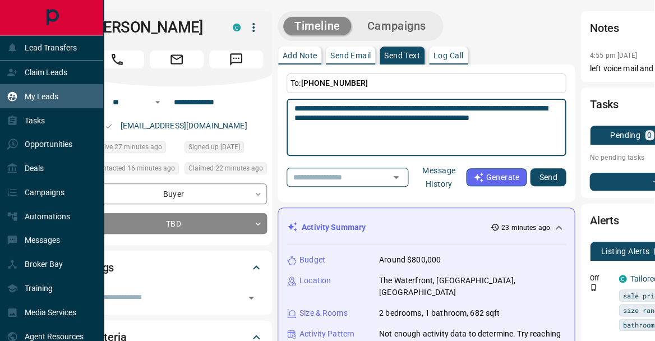
scroll to position [0, 1]
click at [534, 109] on textarea "**********" at bounding box center [427, 128] width 264 height 48
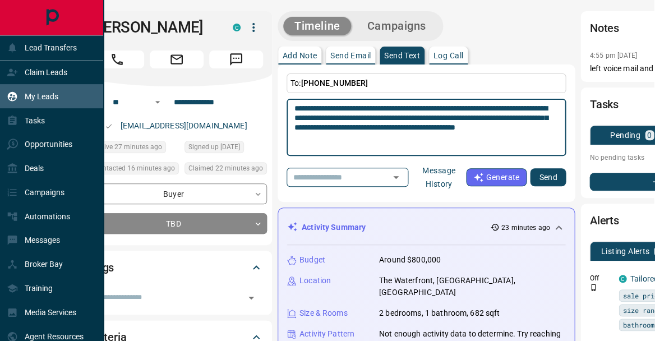
type textarea "**********"
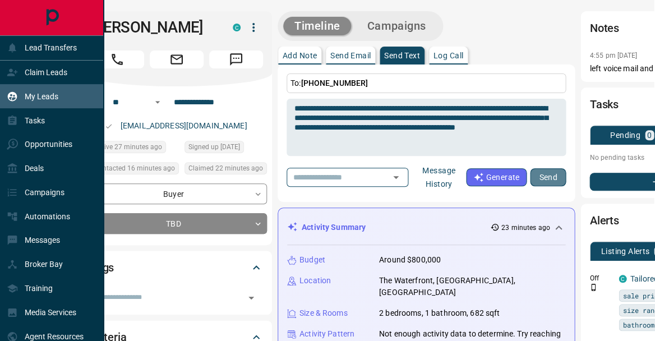
click at [546, 183] on button "Send" at bounding box center [548, 177] width 36 height 18
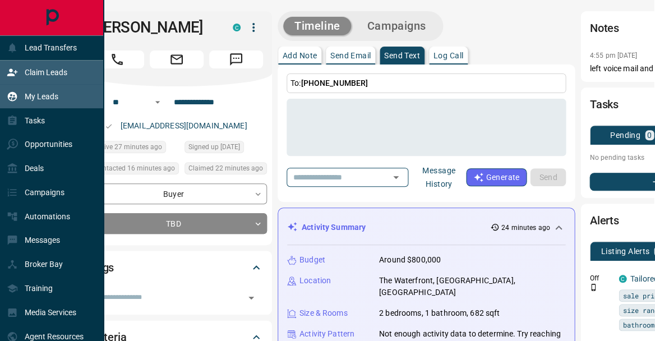
click at [71, 63] on div "Claim Leads" at bounding box center [52, 73] width 104 height 24
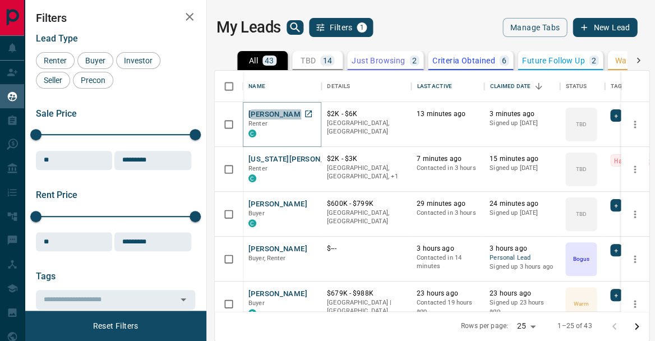
click at [274, 116] on button "[PERSON_NAME]" at bounding box center [278, 114] width 59 height 11
